Goal: Information Seeking & Learning: Learn about a topic

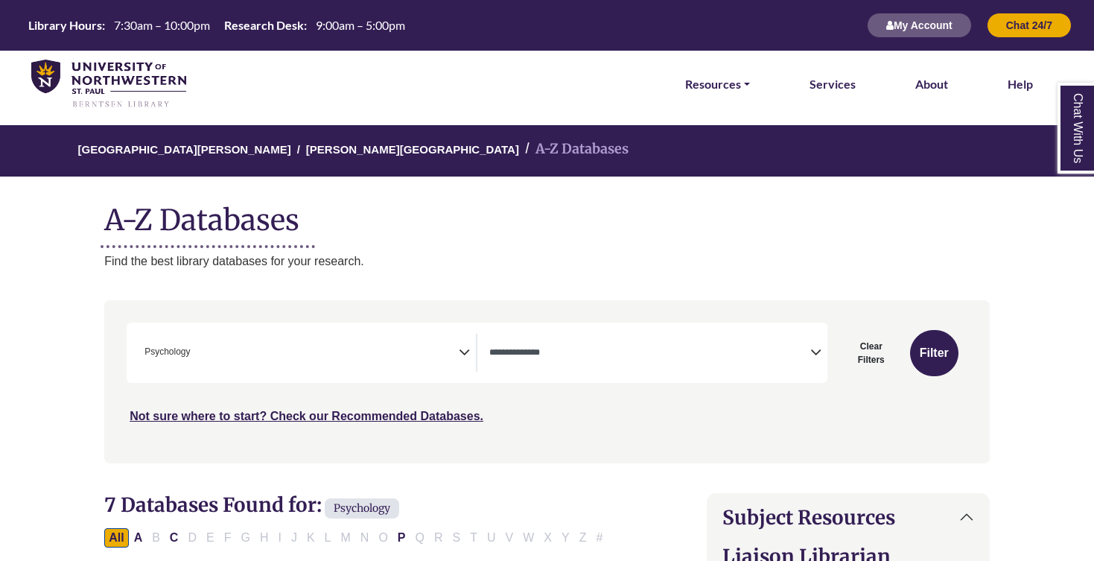
click at [772, 348] on textarea "Search" at bounding box center [649, 354] width 320 height 12
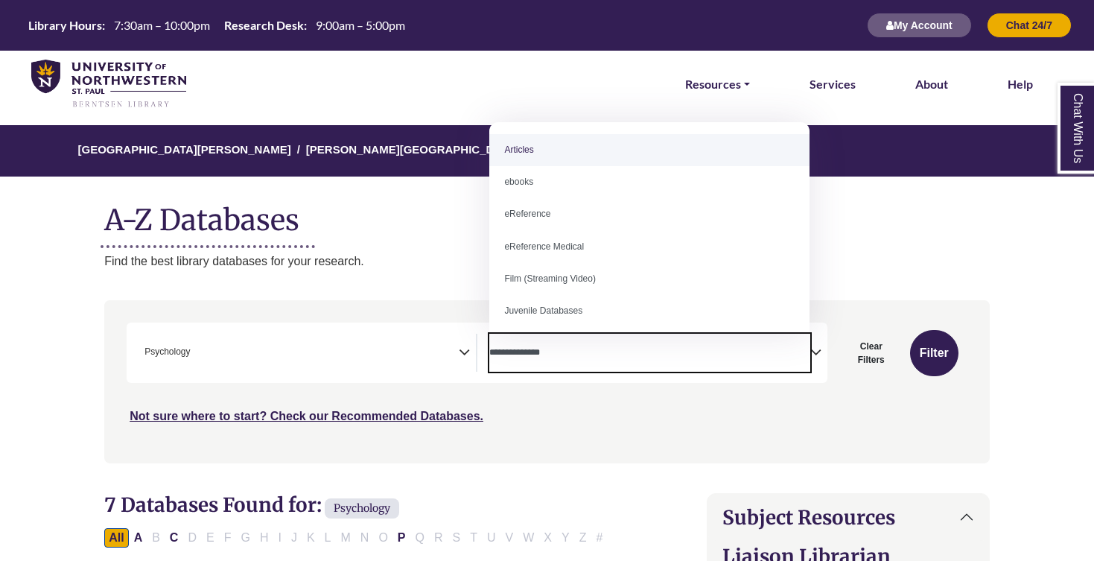
select select "*****"
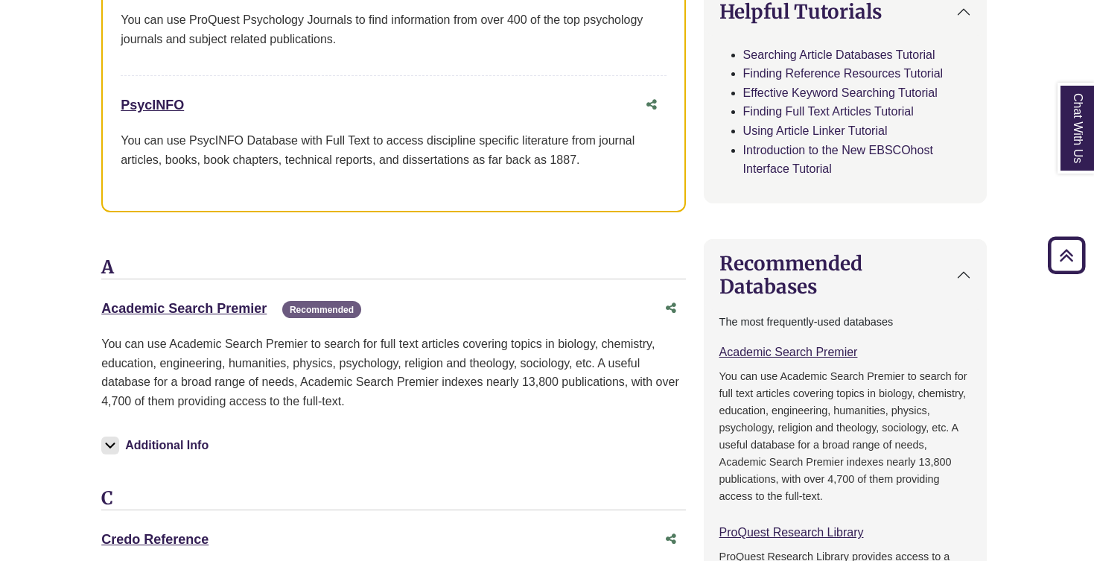
scroll to position [791, 3]
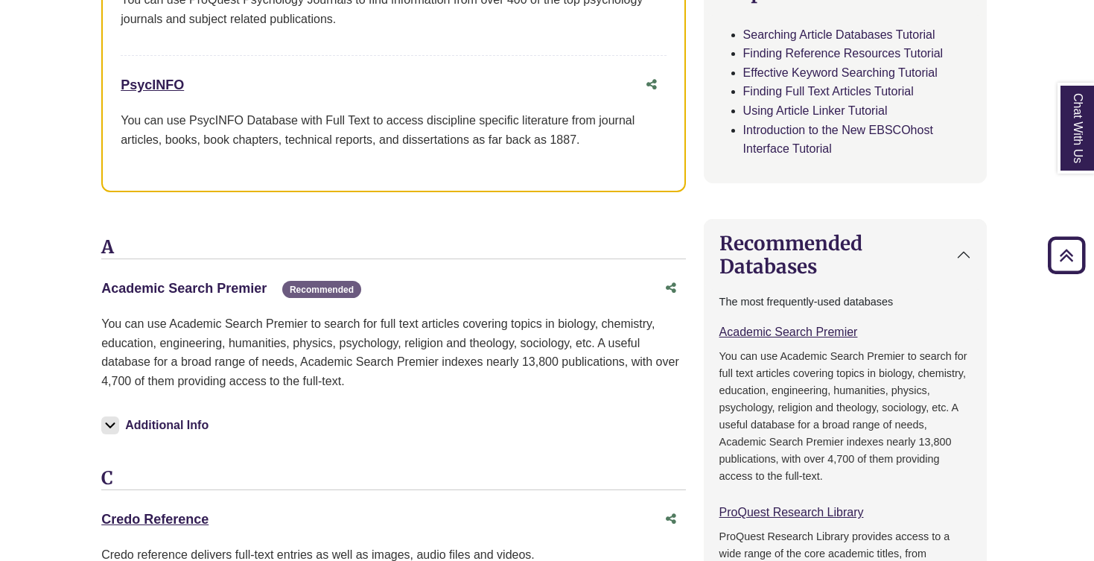
click at [233, 281] on link "Academic Search Premier This link opens in a new window" at bounding box center [183, 288] width 165 height 15
click at [208, 284] on link "Academic Search Premier This link opens in a new window" at bounding box center [183, 288] width 165 height 15
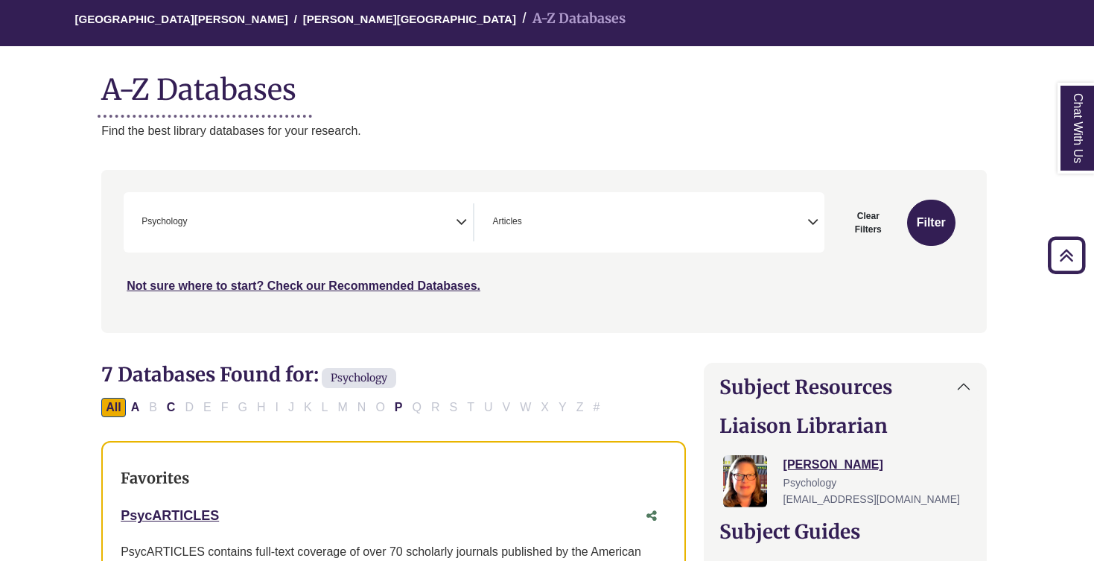
scroll to position [99, 3]
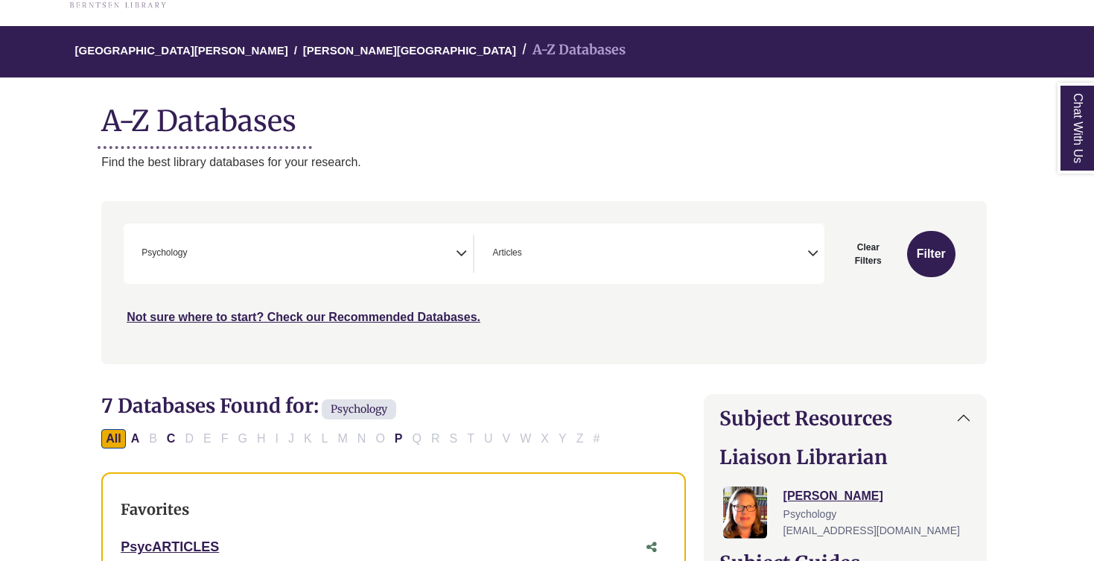
click at [592, 263] on span "× Articles" at bounding box center [646, 254] width 320 height 38
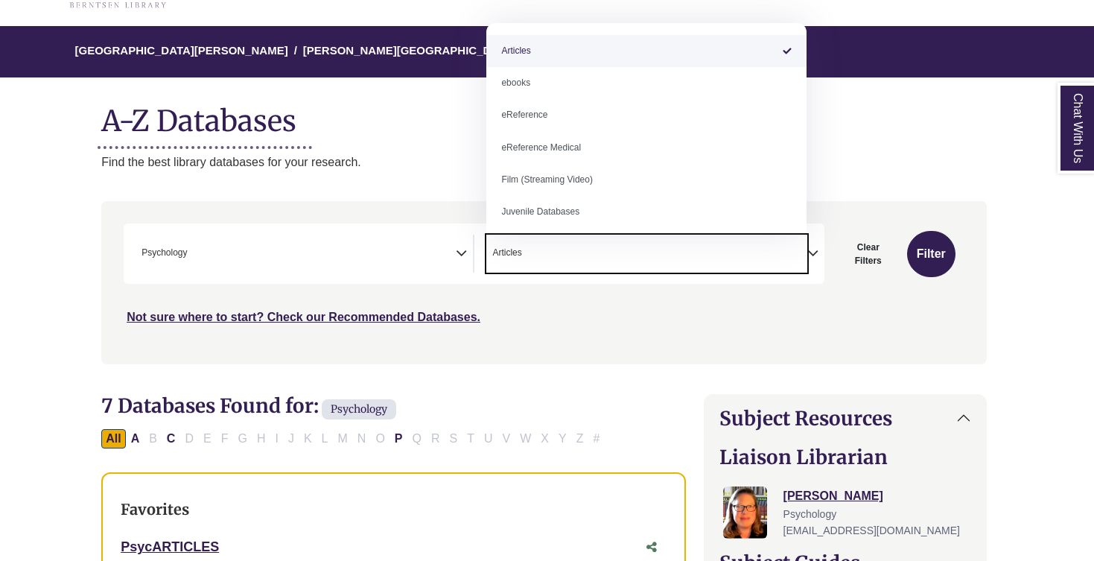
scroll to position [0, 0]
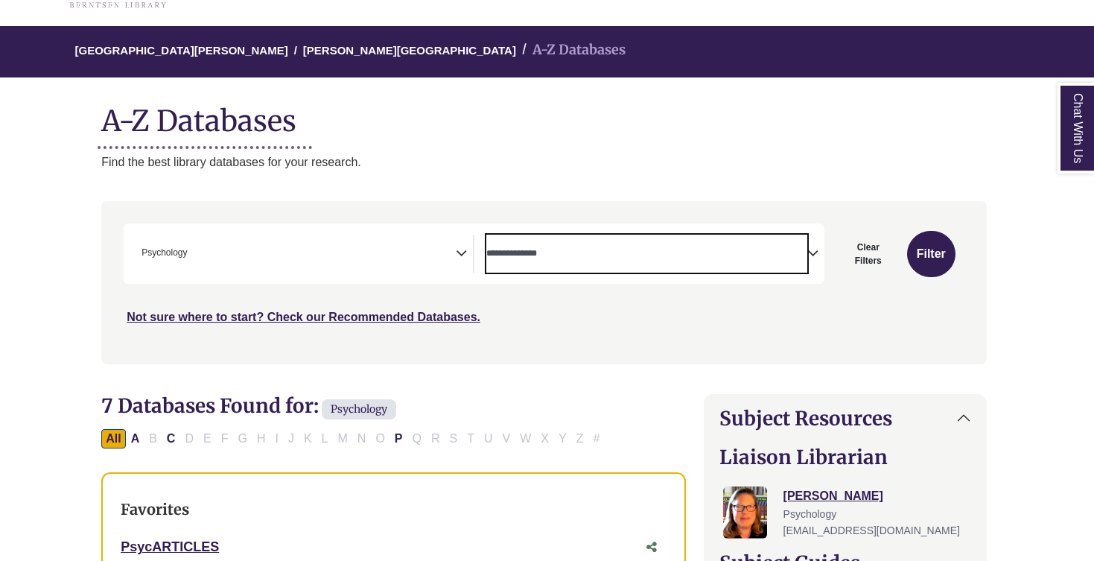
click at [617, 249] on textarea "Search" at bounding box center [646, 255] width 320 height 12
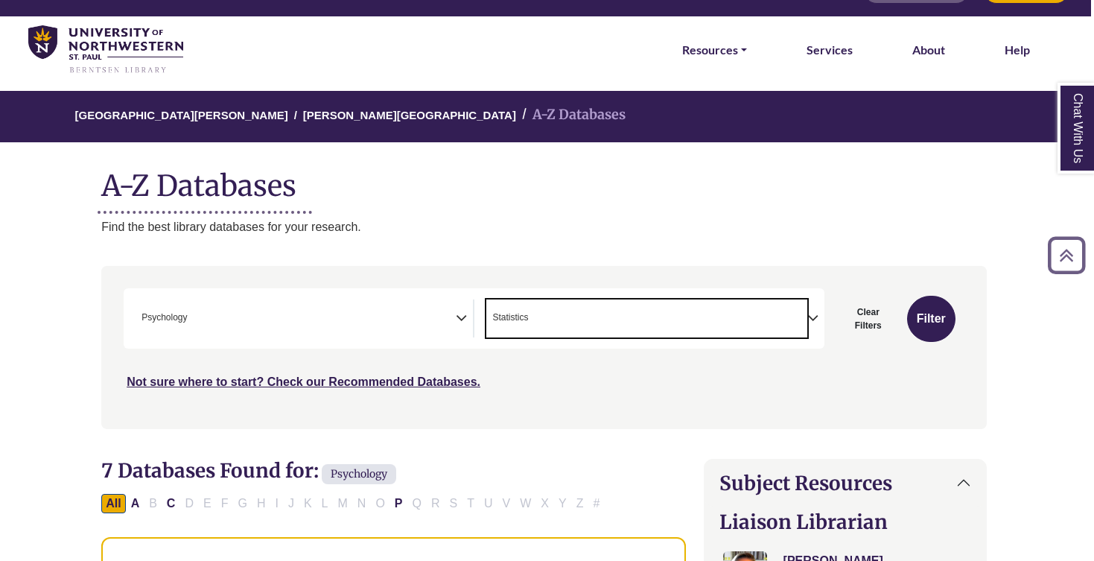
scroll to position [23, 3]
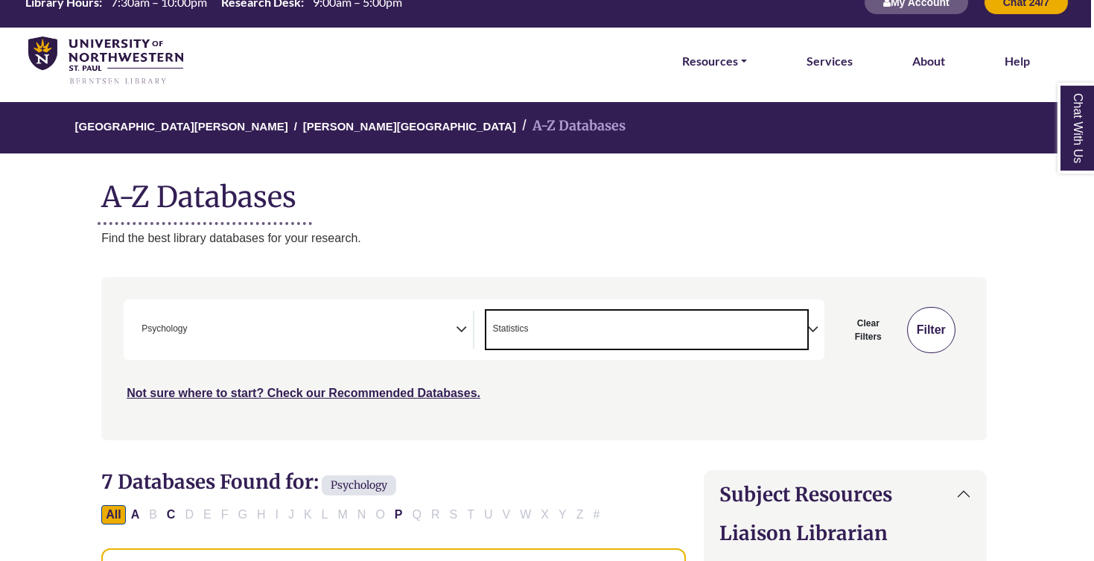
click at [923, 321] on button "Filter" at bounding box center [931, 330] width 48 height 46
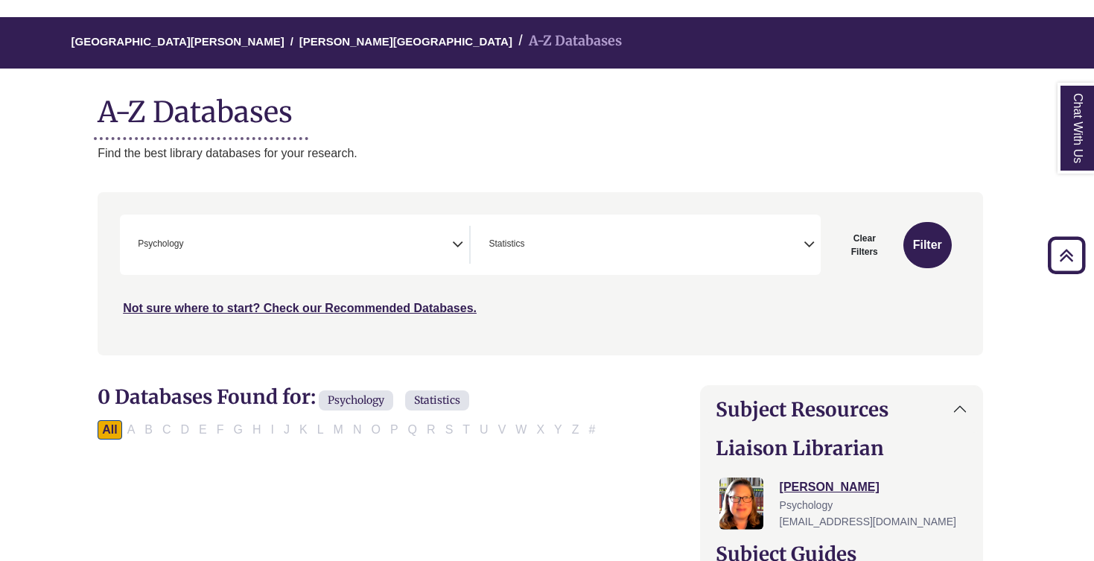
scroll to position [36, 7]
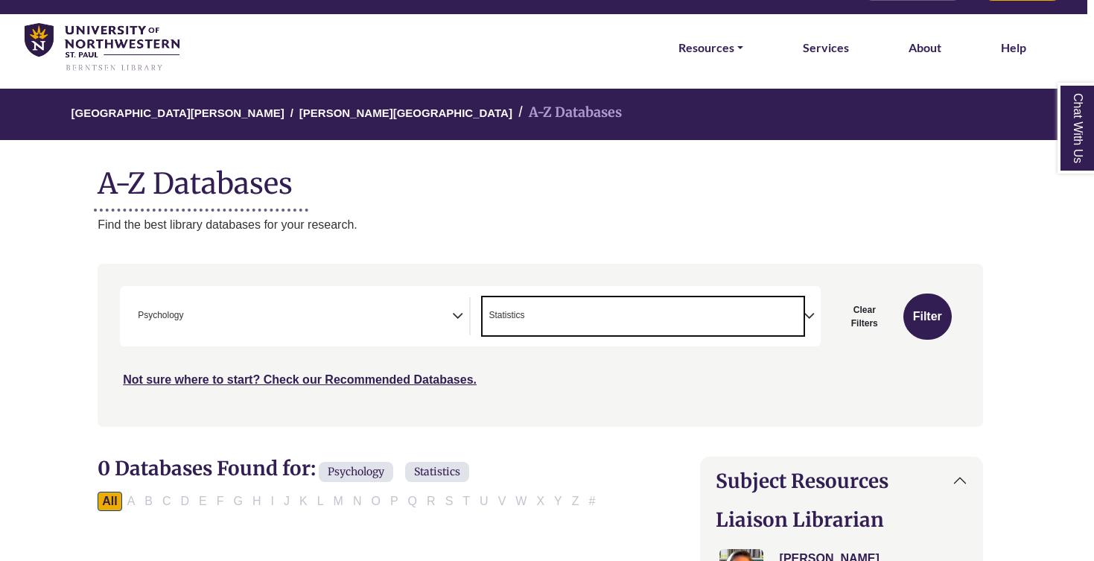
click at [654, 315] on span "× Statistics" at bounding box center [643, 316] width 320 height 38
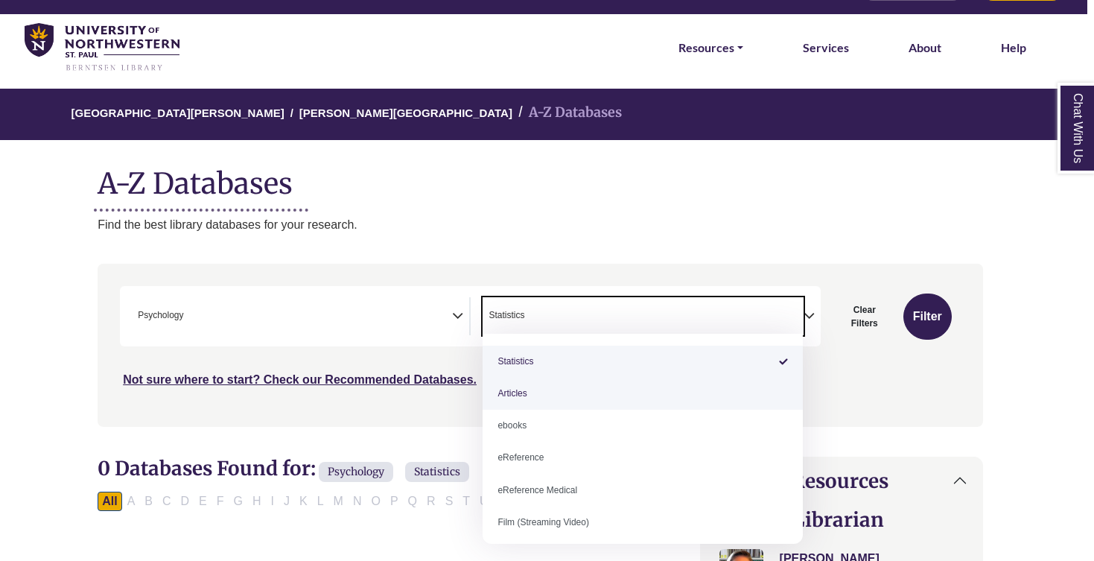
select select "*****"
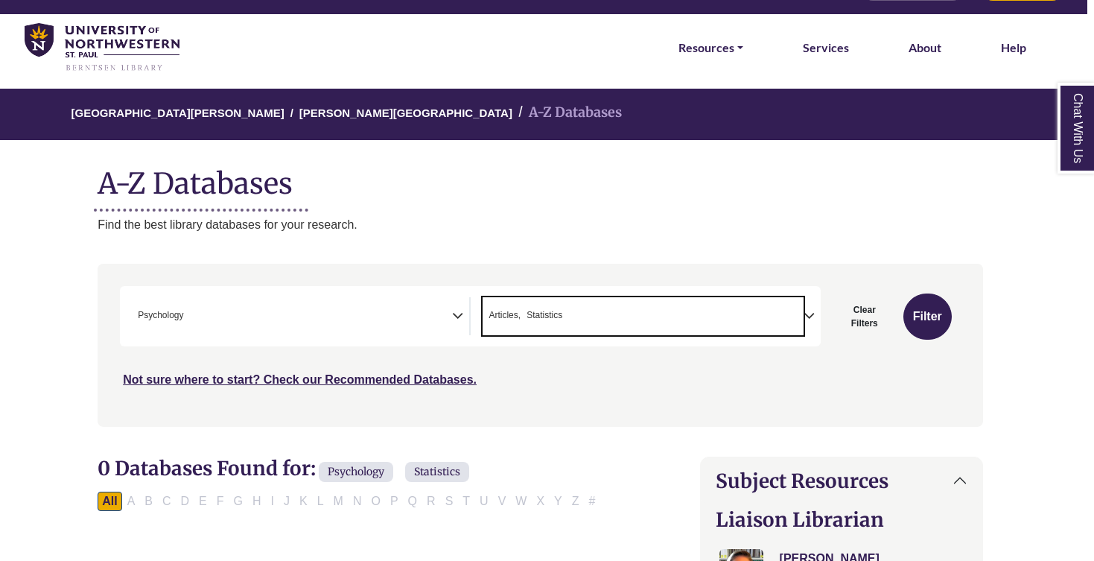
click at [576, 312] on span "× Articles × Statistics" at bounding box center [643, 316] width 320 height 38
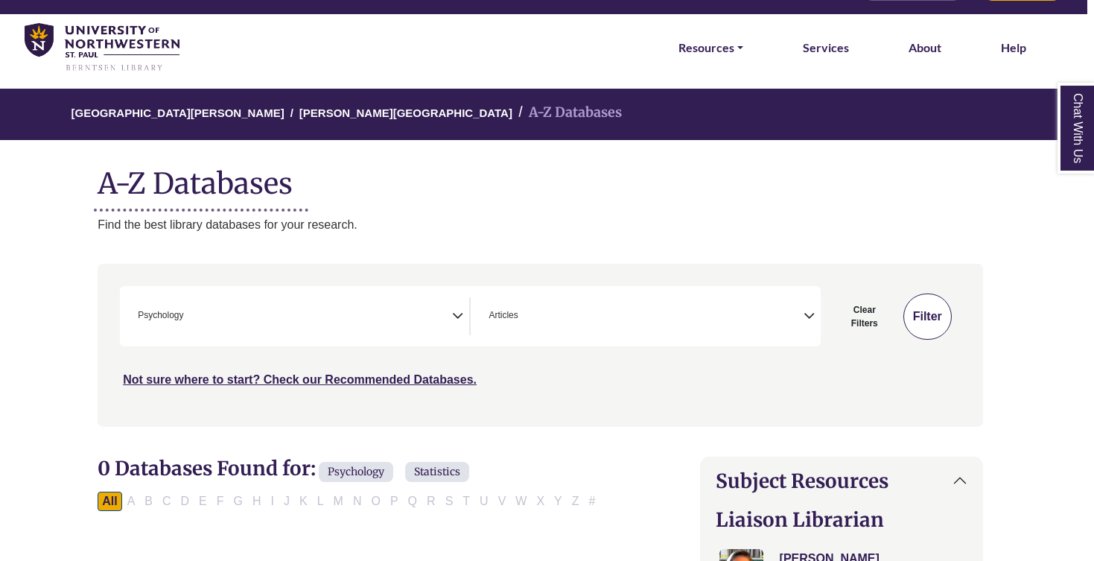
click at [939, 304] on button "Filter" at bounding box center [927, 316] width 48 height 46
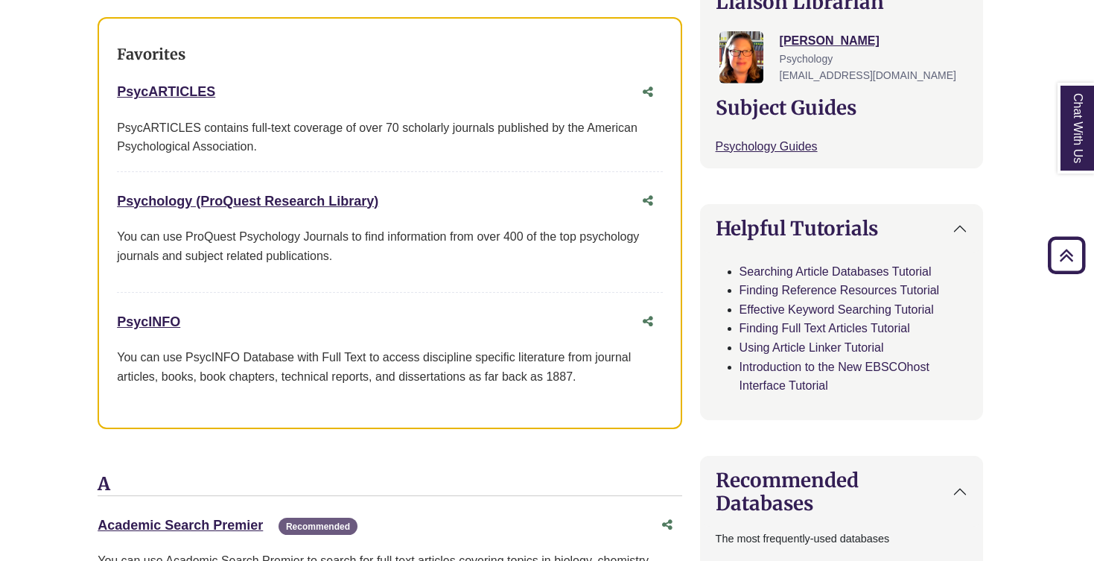
scroll to position [541, 7]
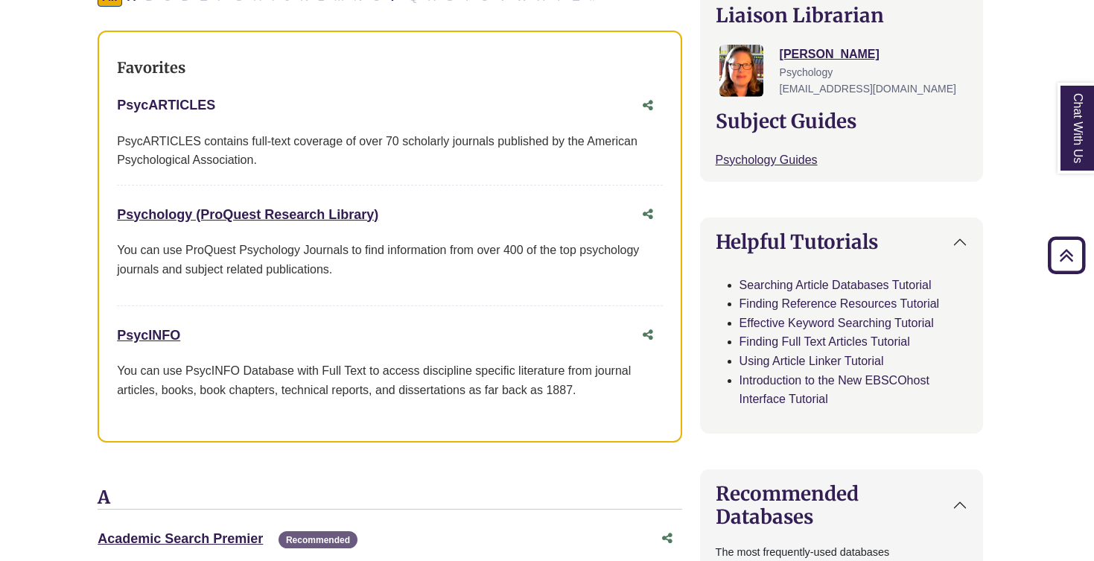
click at [180, 98] on link "PsycARTICLES This link opens in a new window" at bounding box center [166, 105] width 98 height 15
